Goal: Transaction & Acquisition: Register for event/course

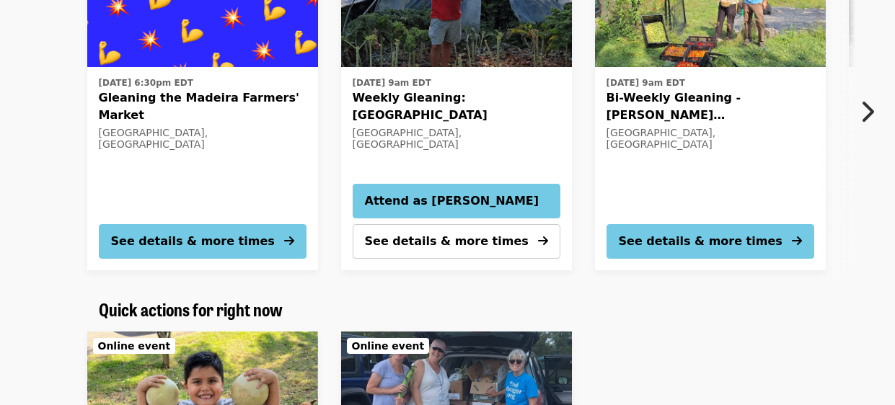
scroll to position [288, 0]
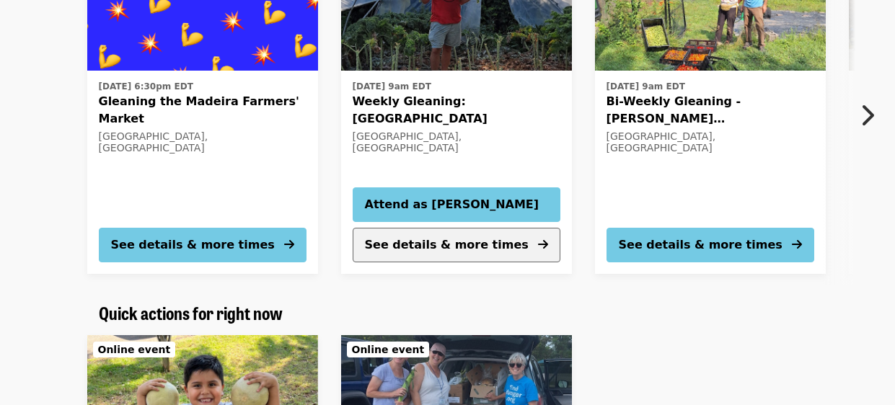
click at [420, 239] on span "See details & more times" at bounding box center [447, 245] width 164 height 14
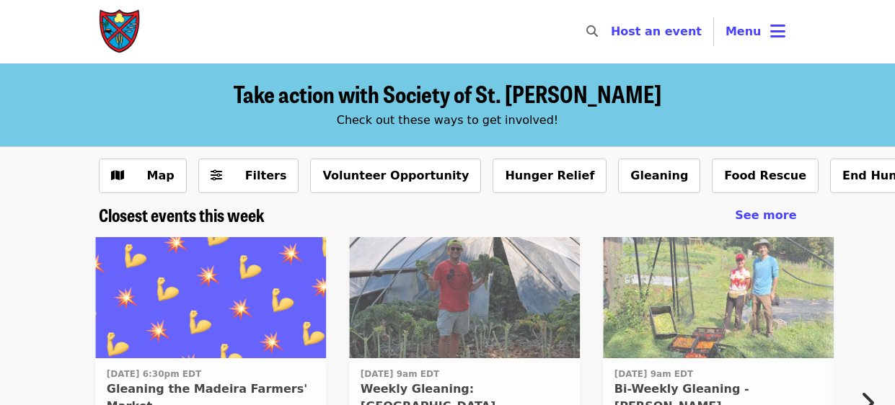
scroll to position [265, 0]
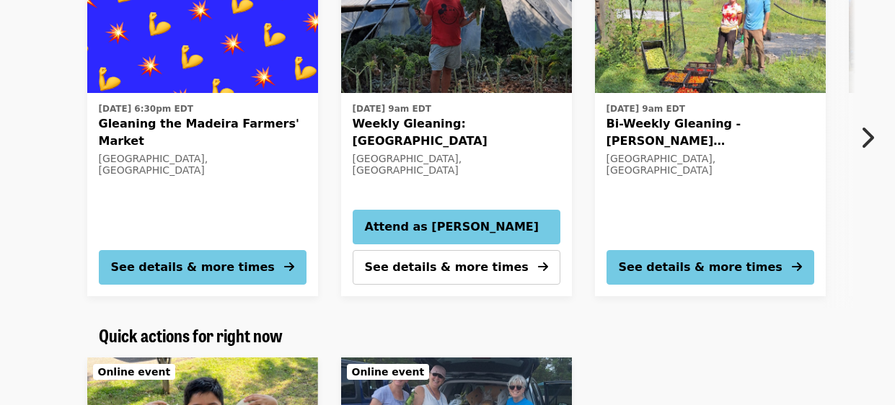
click at [859, 130] on button "Next item" at bounding box center [871, 138] width 48 height 40
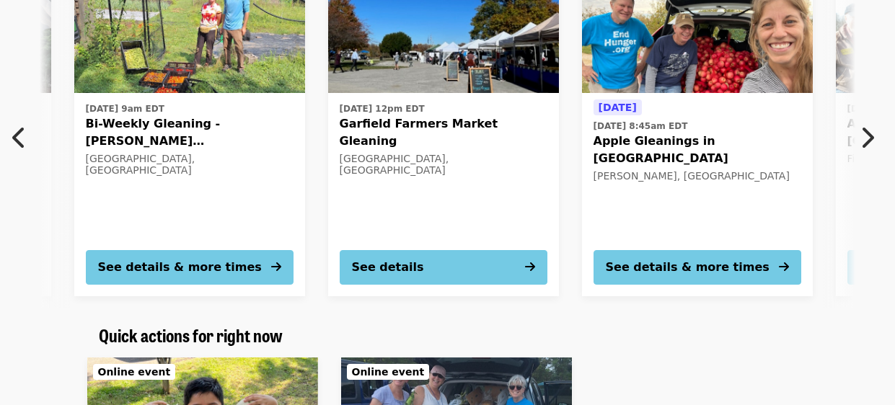
scroll to position [0, 522]
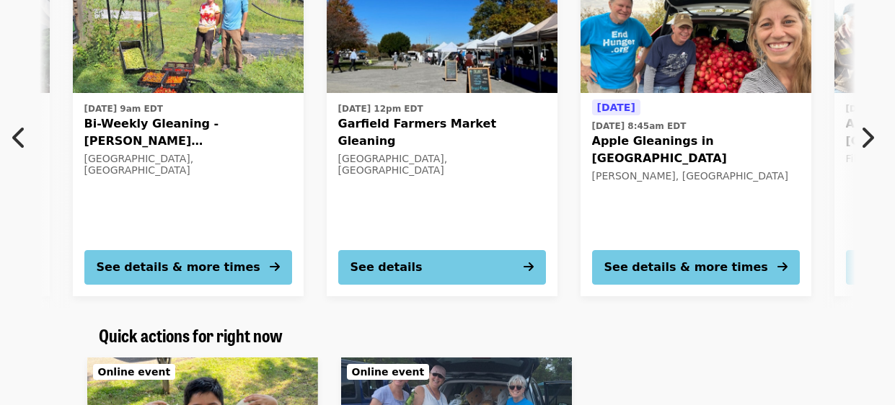
click at [859, 130] on button "Next item" at bounding box center [871, 138] width 48 height 40
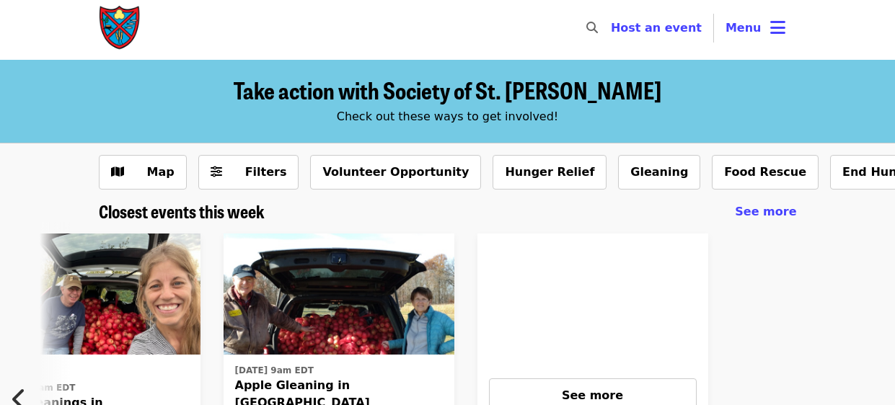
scroll to position [0, 0]
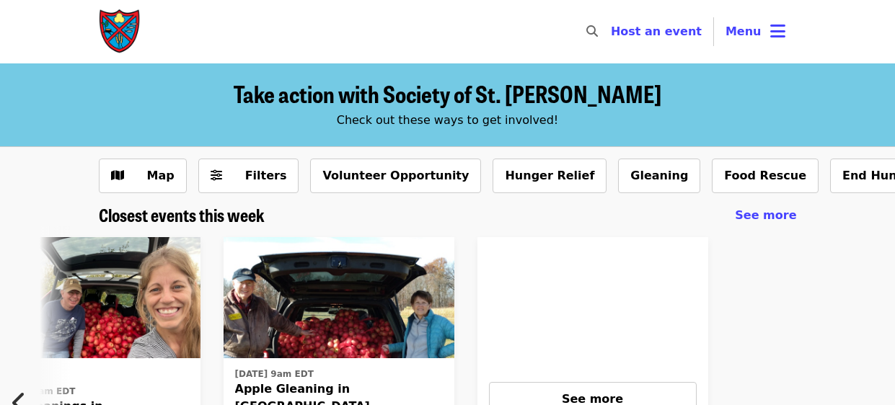
click at [598, 35] on icon "search icon" at bounding box center [592, 32] width 12 height 14
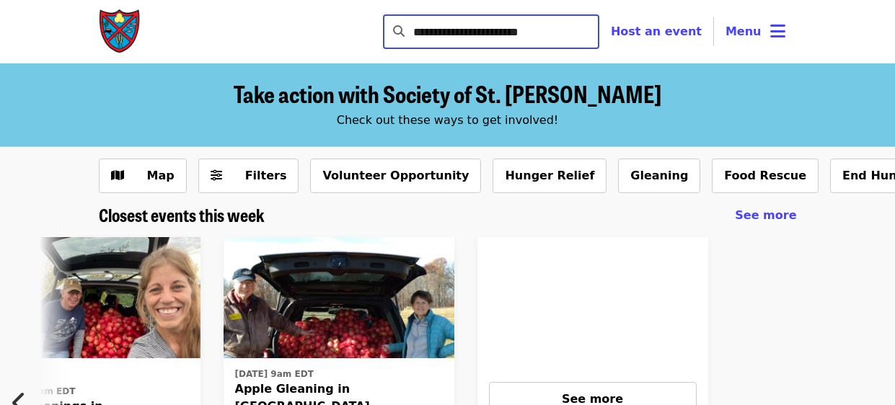
type input "**********"
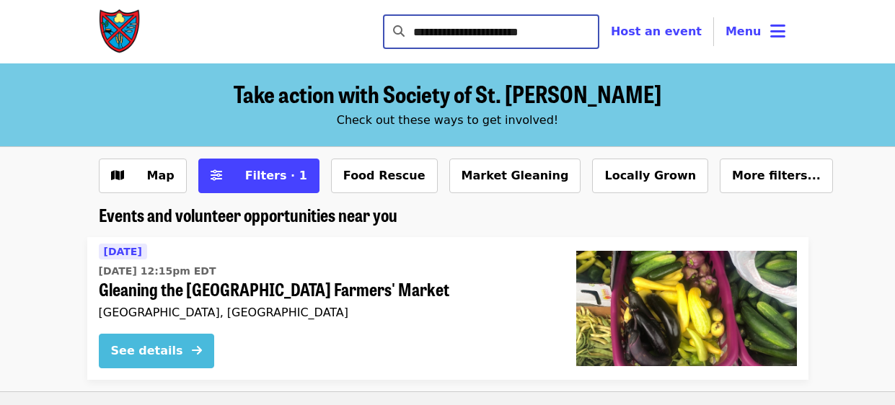
click at [156, 357] on div "See details" at bounding box center [147, 351] width 72 height 17
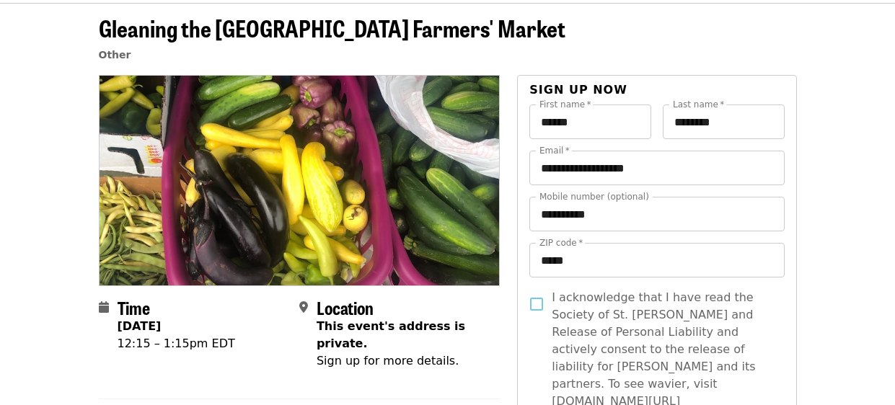
scroll to position [57, 0]
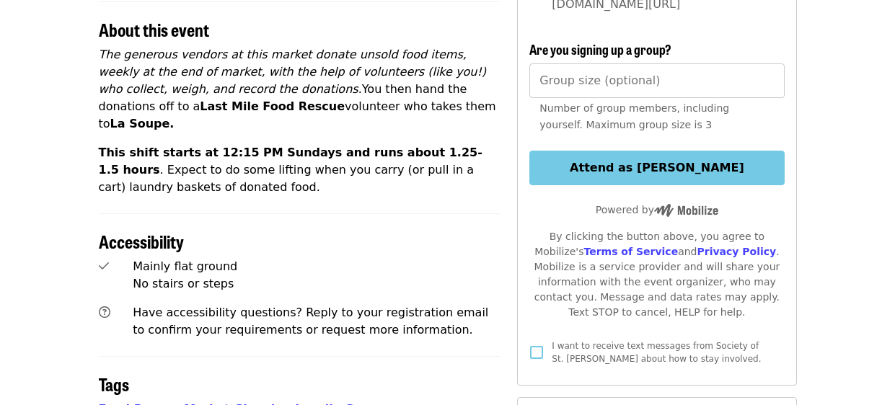
scroll to position [490, 0]
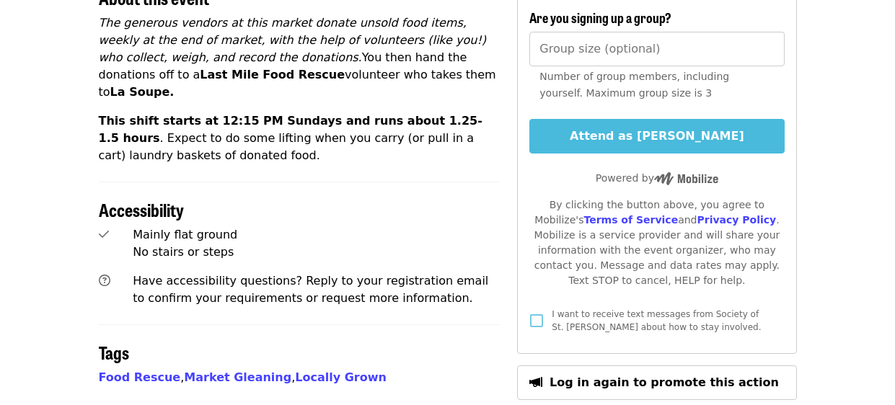
click at [669, 124] on button "Attend as [PERSON_NAME]" at bounding box center [656, 136] width 255 height 35
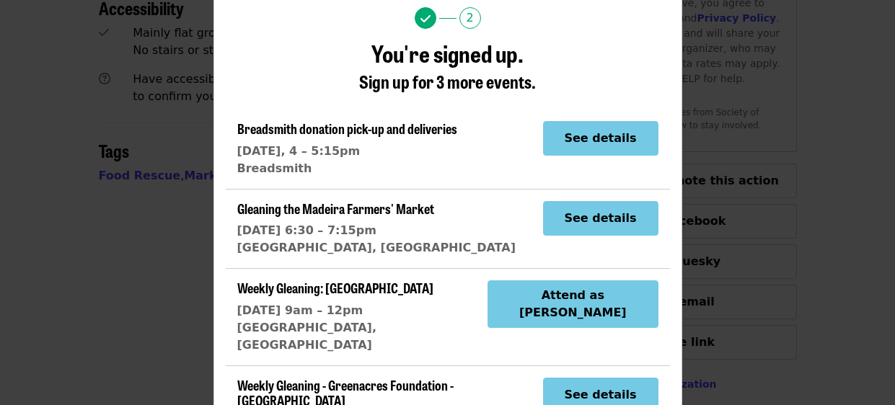
scroll to position [41, 0]
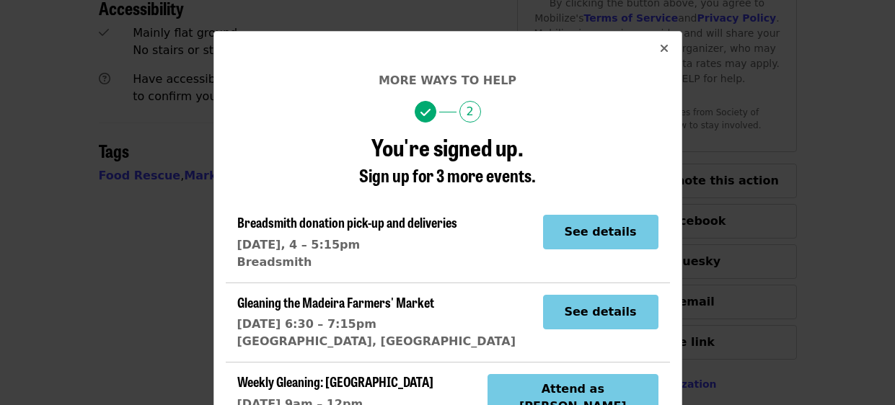
click at [666, 49] on icon "times icon" at bounding box center [664, 49] width 9 height 14
